Goal: Task Accomplishment & Management: Manage account settings

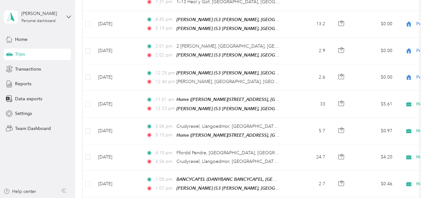
scroll to position [1498, 0]
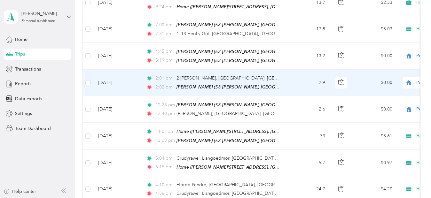
click at [384, 84] on span "Holstein Group" at bounding box center [397, 82] width 59 height 7
click at [388, 81] on span "Holstein Group" at bounding box center [397, 82] width 59 height 7
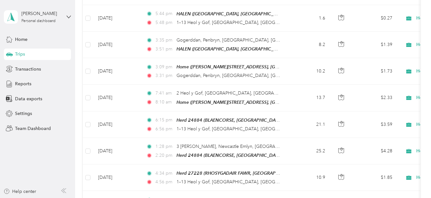
scroll to position [2209, 0]
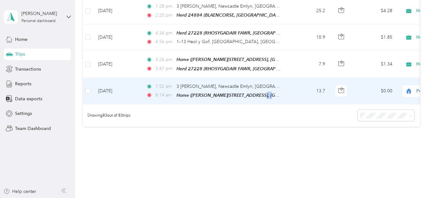
drag, startPoint x: 252, startPoint y: 83, endPoint x: 258, endPoint y: 83, distance: 6.4
click at [258, 83] on td "7:52 am 3 [PERSON_NAME], Newcastle Emlyn, [GEOGRAPHIC_DATA], [GEOGRAPHIC_DATA] …" at bounding box center [214, 91] width 147 height 27
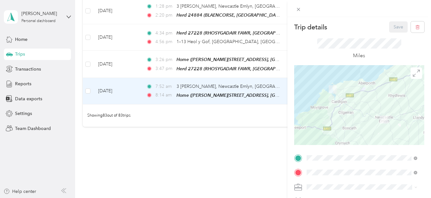
click at [256, 84] on div "Trip details Save This trip cannot be edited because it is either under review,…" at bounding box center [215, 99] width 431 height 198
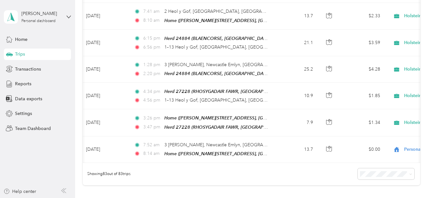
scroll to position [2145, 0]
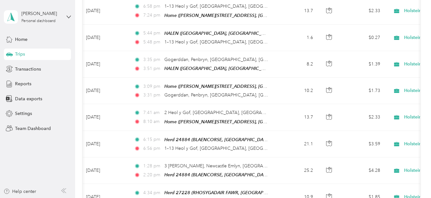
scroll to position [1876, 0]
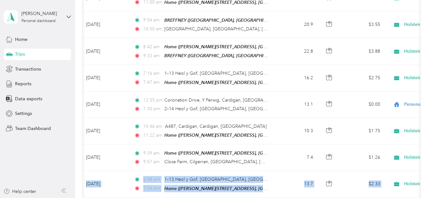
drag, startPoint x: 425, startPoint y: 158, endPoint x: 425, endPoint y: 151, distance: 7.0
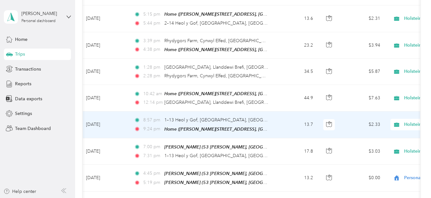
scroll to position [1371, 0]
